Goal: Transaction & Acquisition: Book appointment/travel/reservation

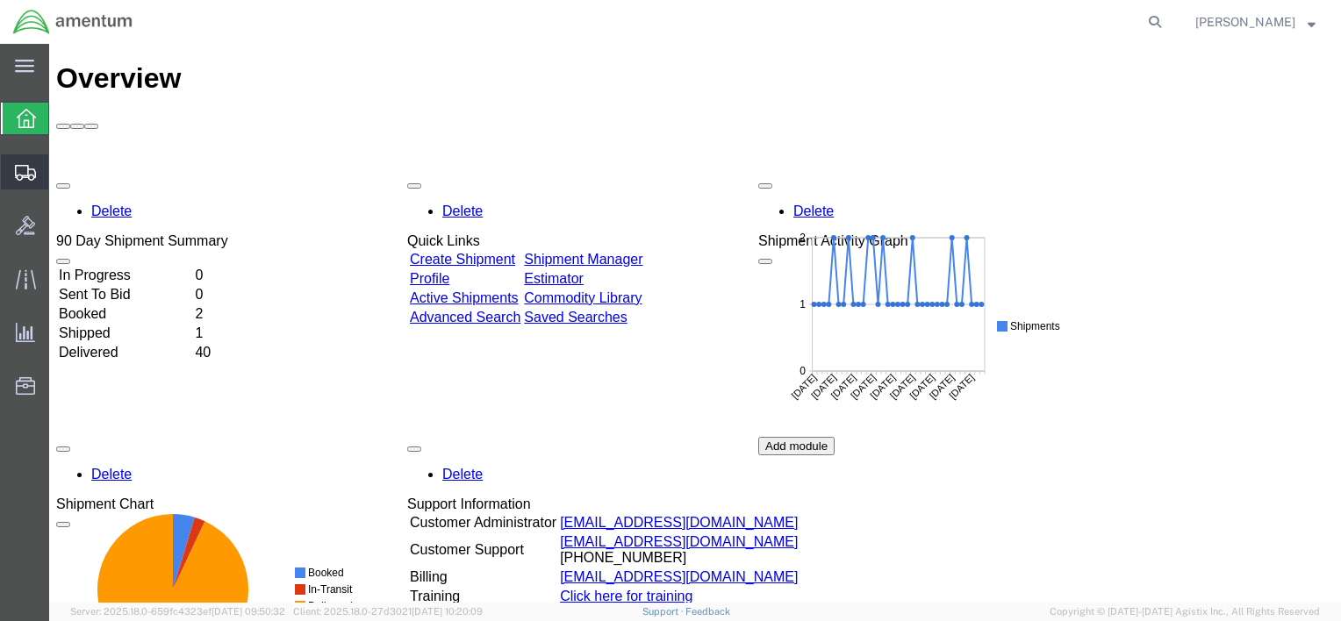
click at [0, 0] on span "Shipment Manager" at bounding box center [0, 0] width 0 height 0
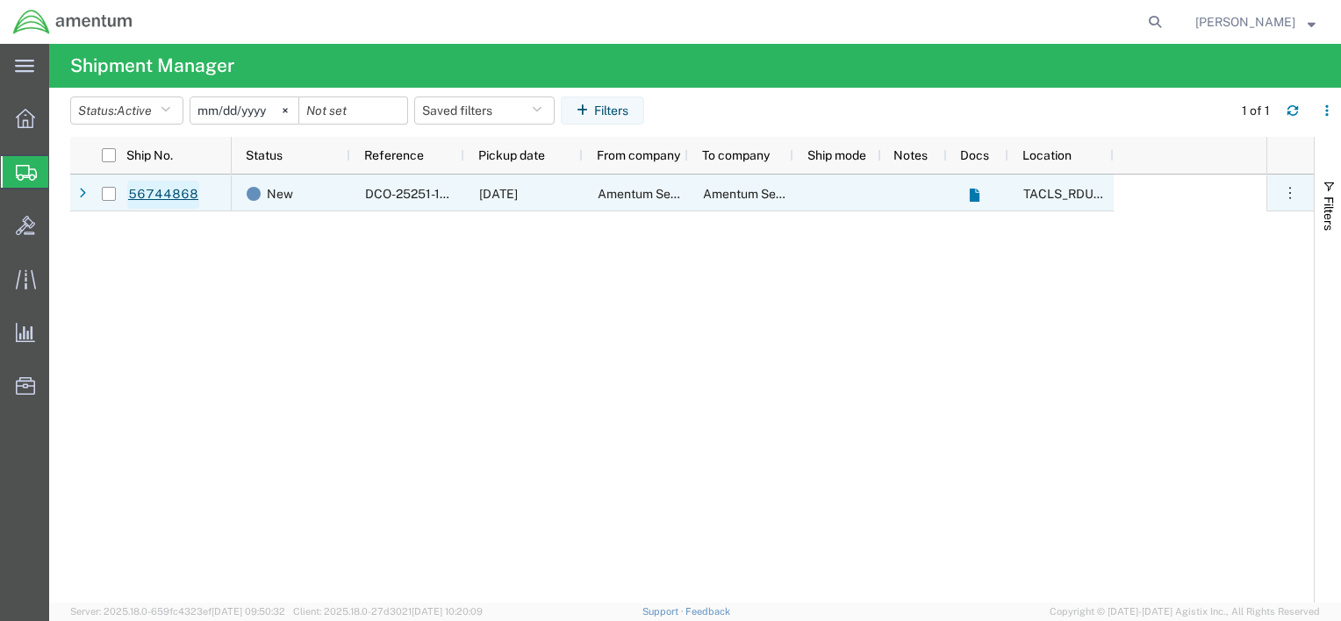
click at [134, 196] on link "56744868" at bounding box center [163, 195] width 72 height 28
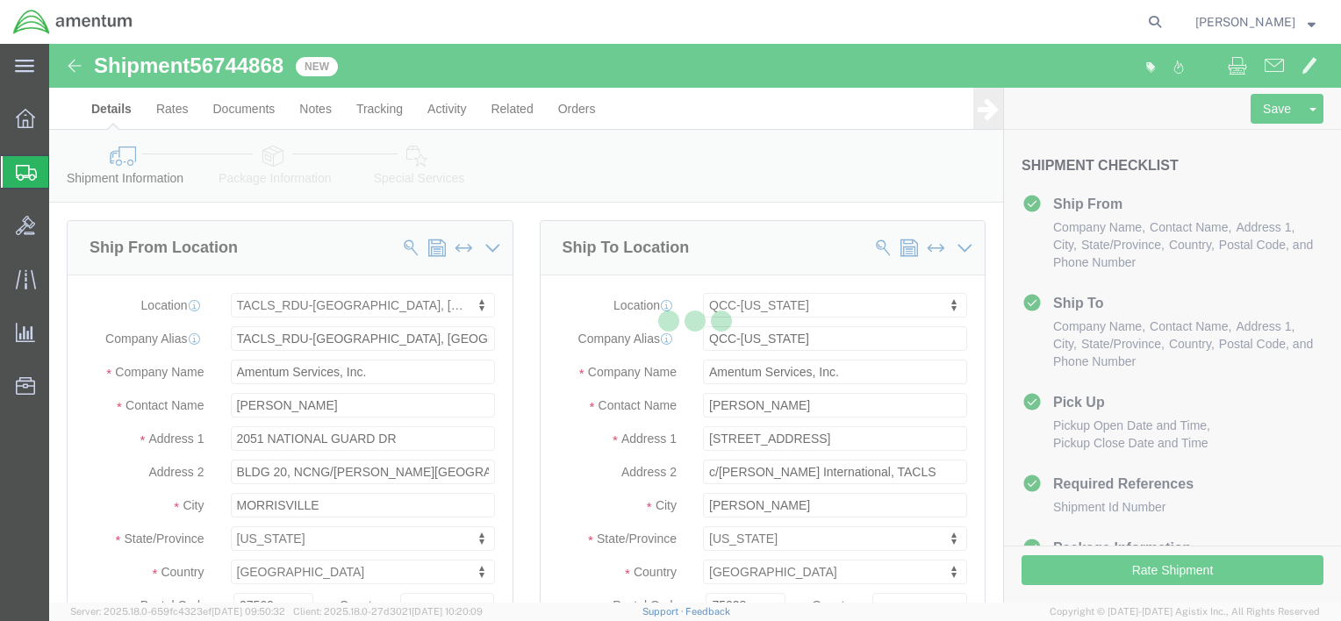
select select "44372"
select select "42668"
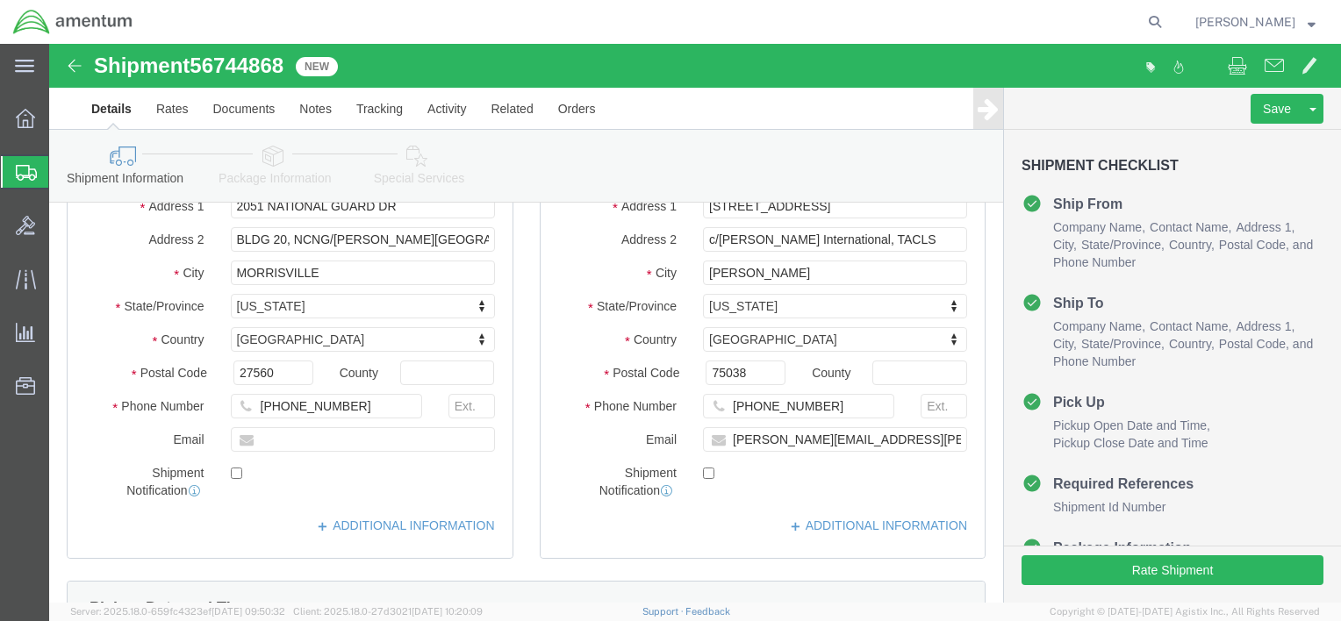
scroll to position [263, 0]
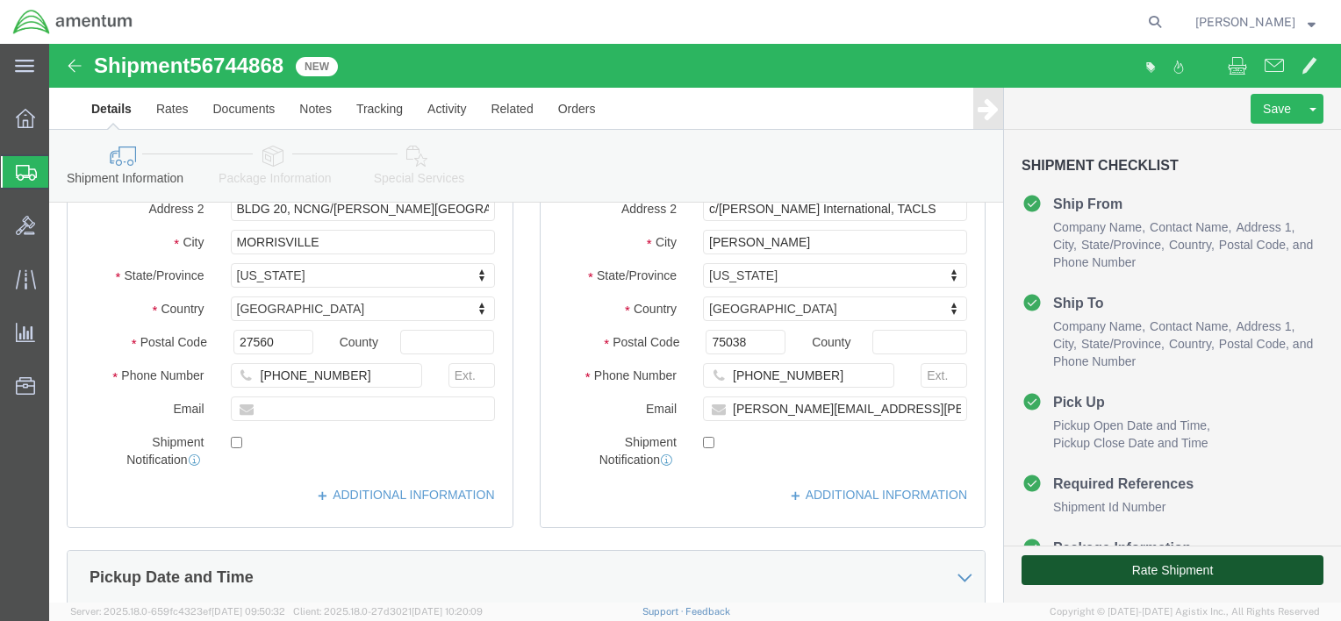
click button "Rate Shipment"
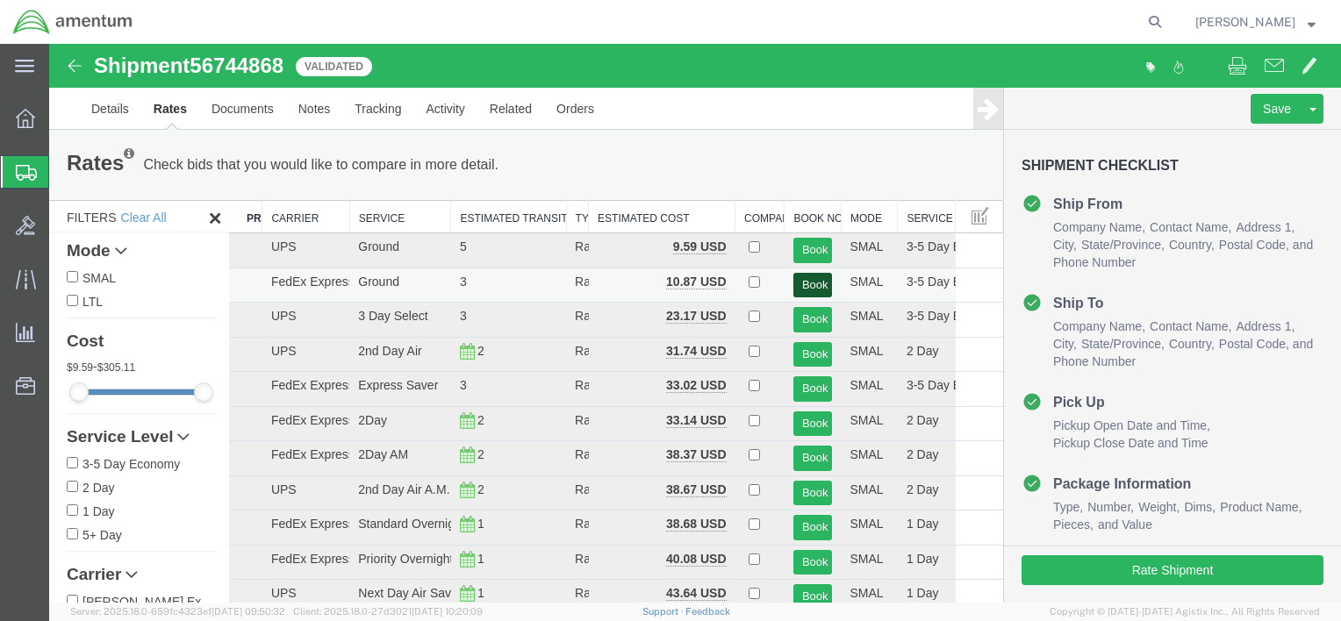
click at [807, 279] on button "Book" at bounding box center [812, 285] width 39 height 25
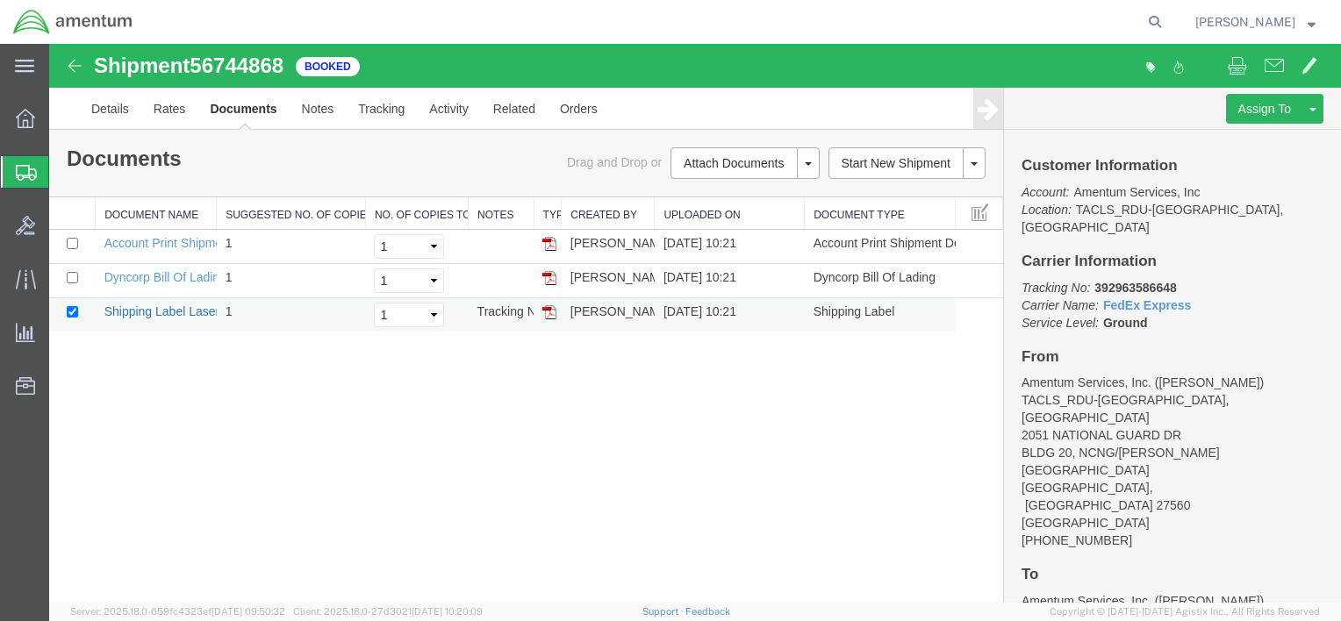
click at [188, 310] on link "Shipping Label Laser" at bounding box center [162, 311] width 116 height 14
